Goal: Unclear

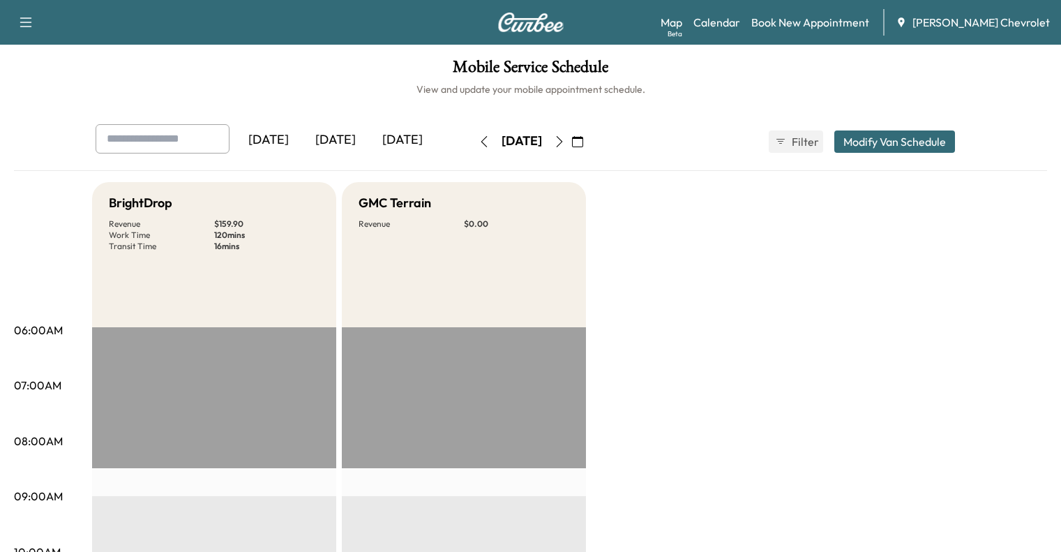
scroll to position [394, 0]
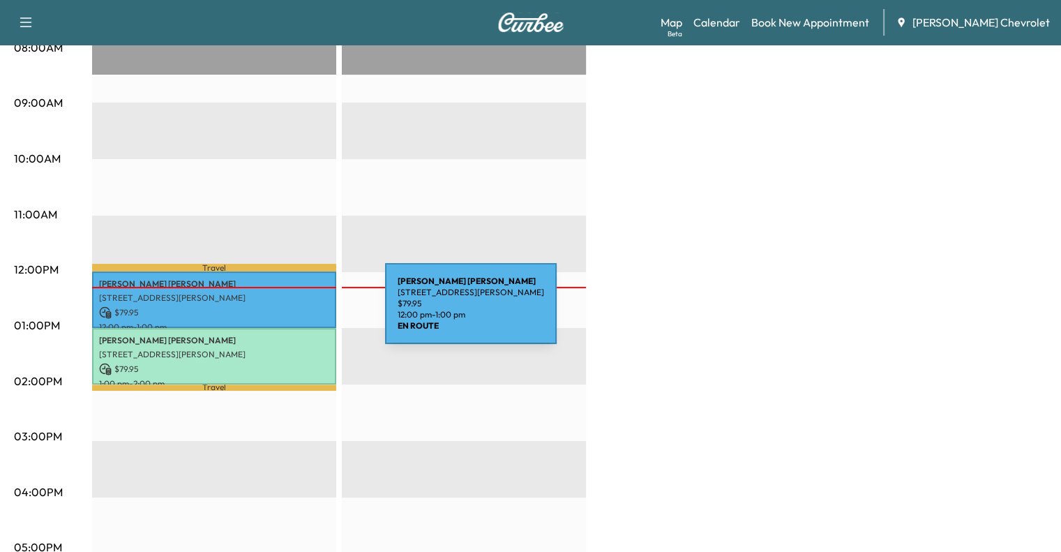
click at [281, 310] on p "$ 79.95" at bounding box center [214, 312] width 230 height 13
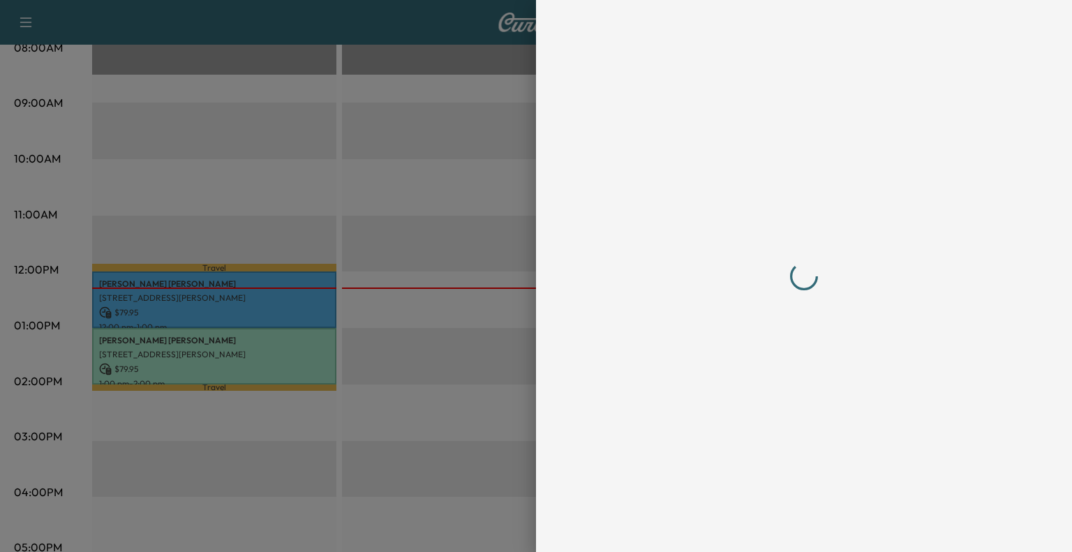
click at [541, 337] on div at bounding box center [804, 276] width 536 height 552
click at [477, 362] on div at bounding box center [536, 276] width 1072 height 552
